Goal: Task Accomplishment & Management: Manage account settings

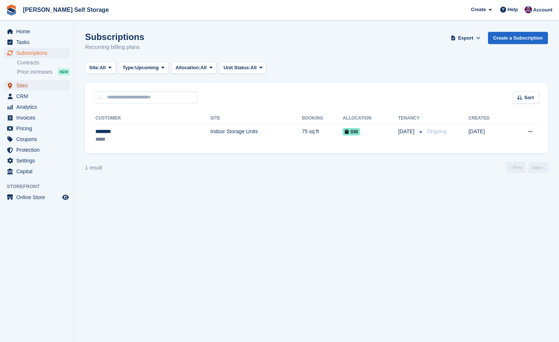
click at [24, 84] on span "Sites" at bounding box center [38, 85] width 44 height 10
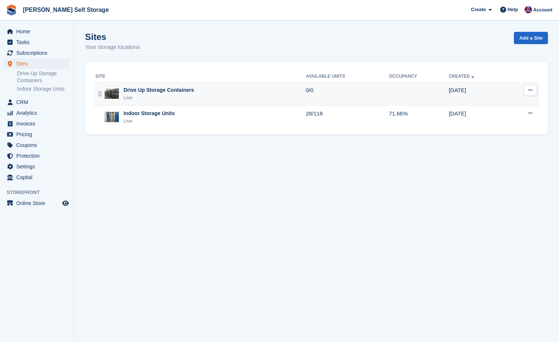
click at [112, 92] on img at bounding box center [112, 93] width 14 height 11
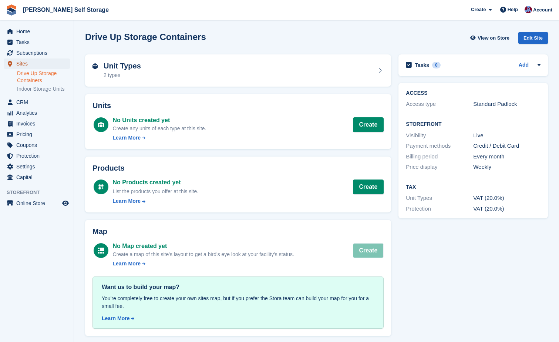
click at [26, 64] on span "Sites" at bounding box center [38, 63] width 44 height 10
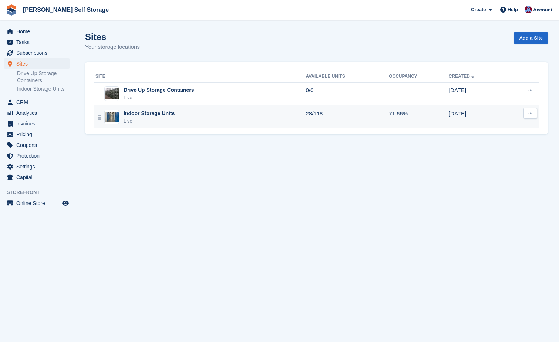
click at [111, 115] on img at bounding box center [112, 117] width 14 height 11
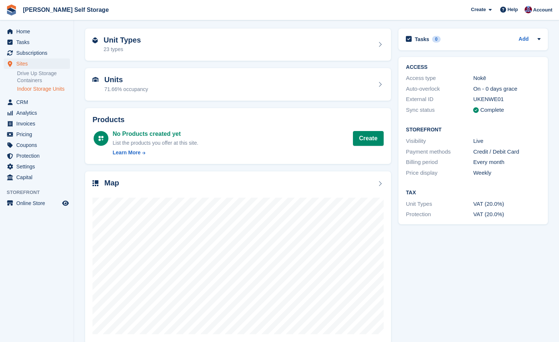
scroll to position [37, 0]
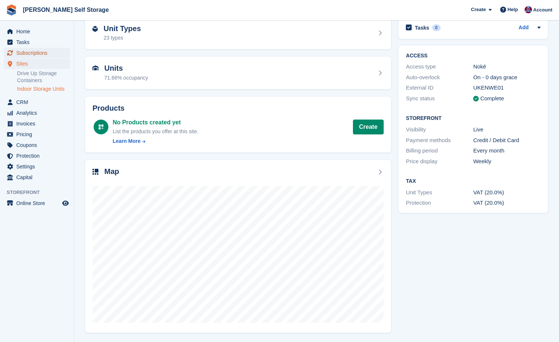
click at [40, 50] on span "Subscriptions" at bounding box center [38, 53] width 44 height 10
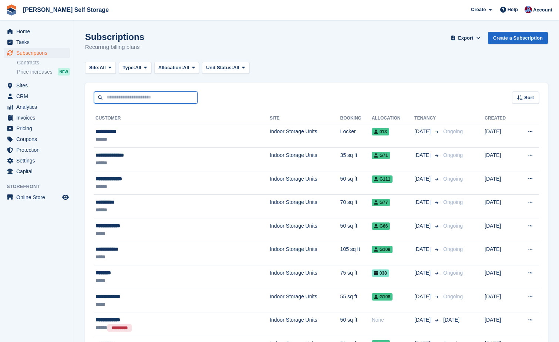
click at [108, 92] on input "text" at bounding box center [146, 97] width 104 height 12
type input "*******"
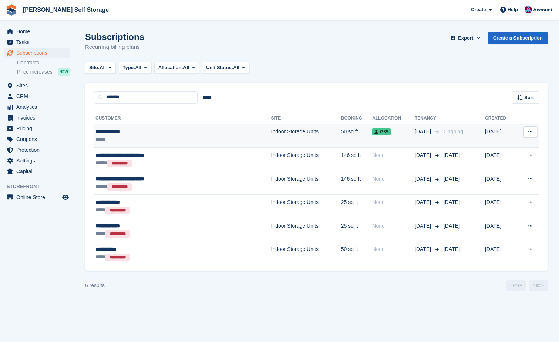
click at [271, 132] on td "Indoor Storage Units" at bounding box center [306, 136] width 70 height 24
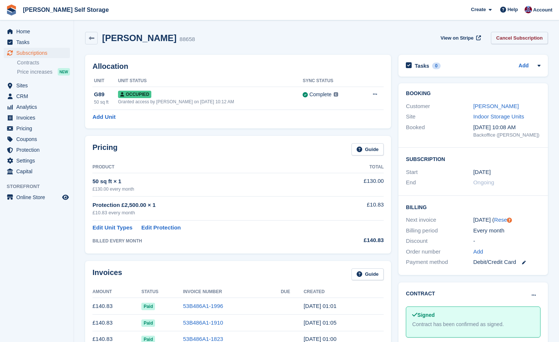
drag, startPoint x: 507, startPoint y: 39, endPoint x: 499, endPoint y: 39, distance: 8.5
click at [507, 39] on link "Cancel Subscription" at bounding box center [519, 38] width 57 height 12
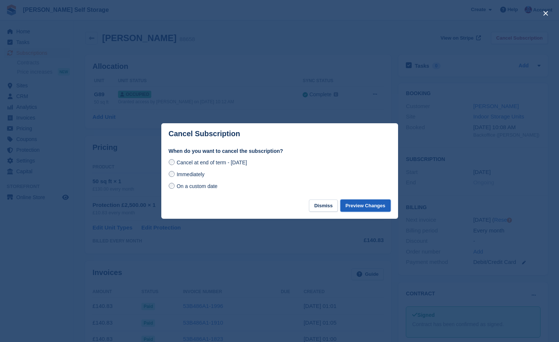
click at [365, 206] on button "Preview Changes" at bounding box center [365, 205] width 50 height 12
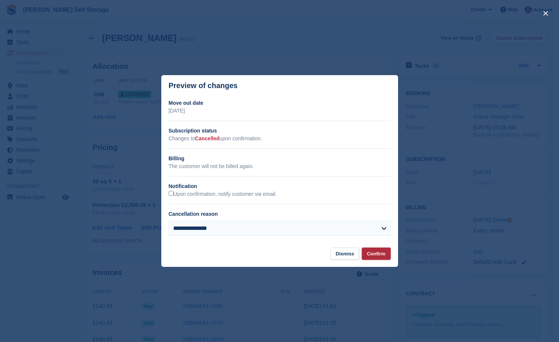
click at [375, 254] on button "Confirm" at bounding box center [376, 253] width 29 height 12
